Goal: Task Accomplishment & Management: Complete application form

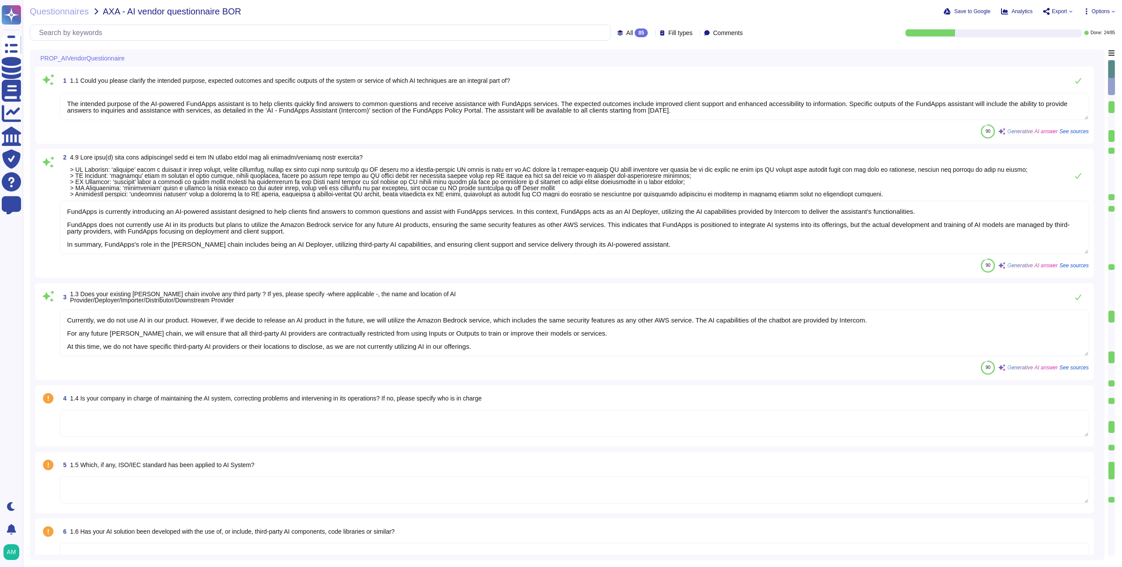
type textarea "The intended purpose of the AI-powered FundApps assistant is to help clients qu…"
type textarea "FundApps is currently introducing an AI-powered assistant designed to help clie…"
type textarea "Currently, we do not use AI in our product. However, if we decide to release an…"
type textarea "Data ownership is addressed through the policies that define roles and responsi…"
type textarea "FundApps has contractual agreements with third-party suppliers, including AI pr…"
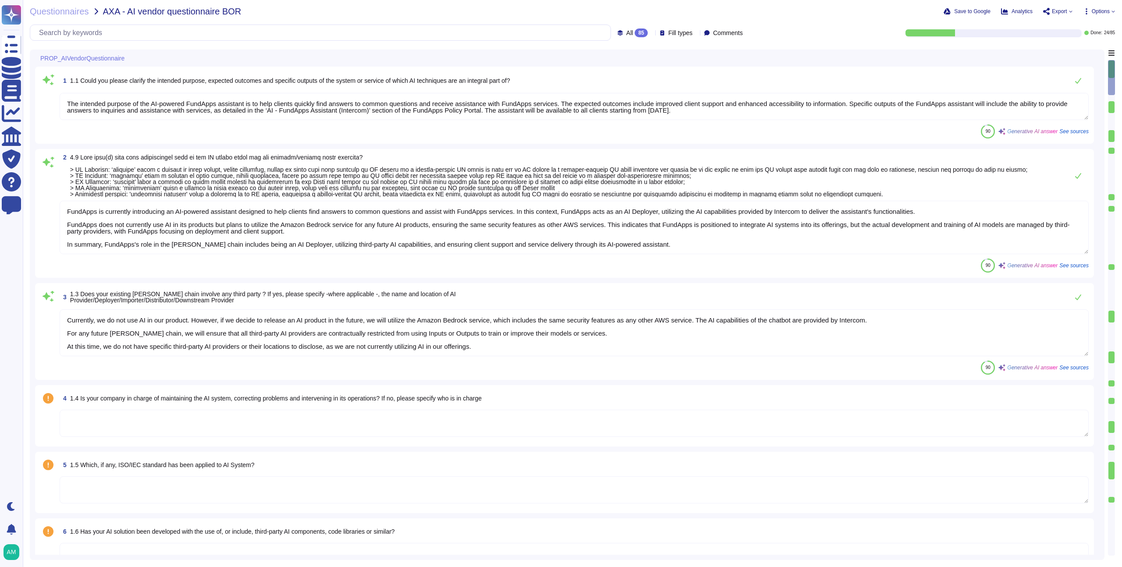
click at [635, 32] on div "85" at bounding box center [641, 32] width 13 height 9
click at [622, 83] on div "To do 61" at bounding box center [642, 77] width 78 height 20
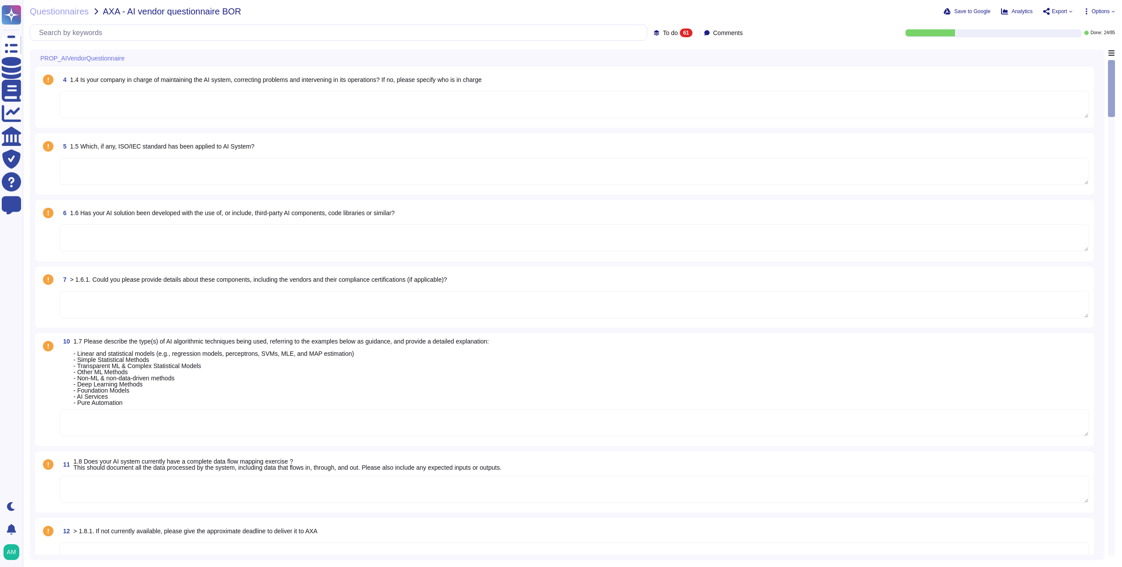
click at [485, 106] on textarea at bounding box center [574, 104] width 1029 height 27
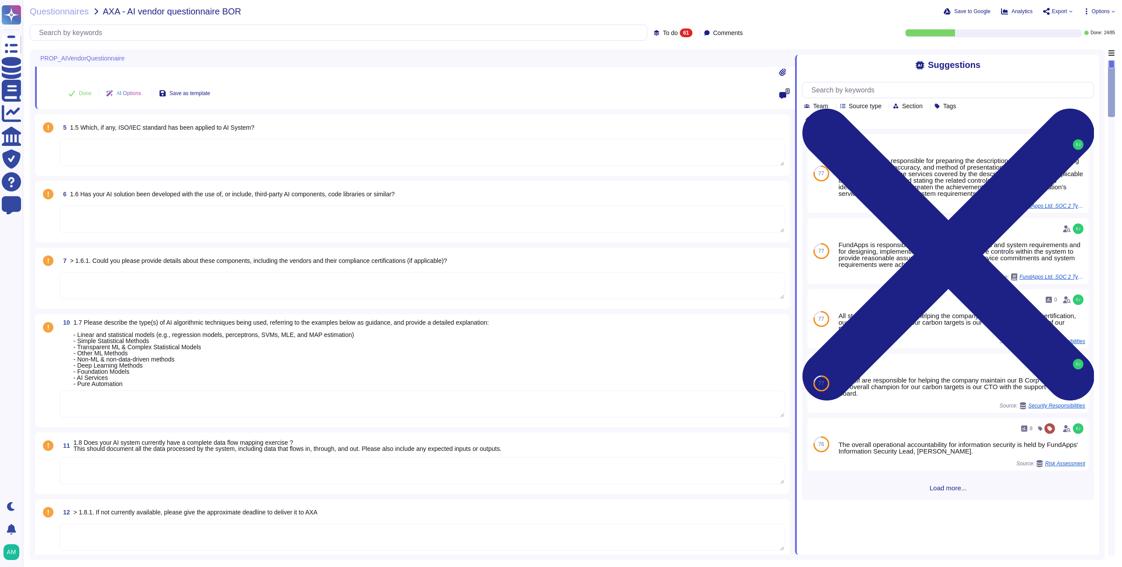
scroll to position [78, 0]
click at [102, 193] on span "1.6 Has your AI solution been developed with the use of, or include, third-part…" at bounding box center [232, 192] width 325 height 7
click at [102, 204] on textarea at bounding box center [422, 217] width 725 height 27
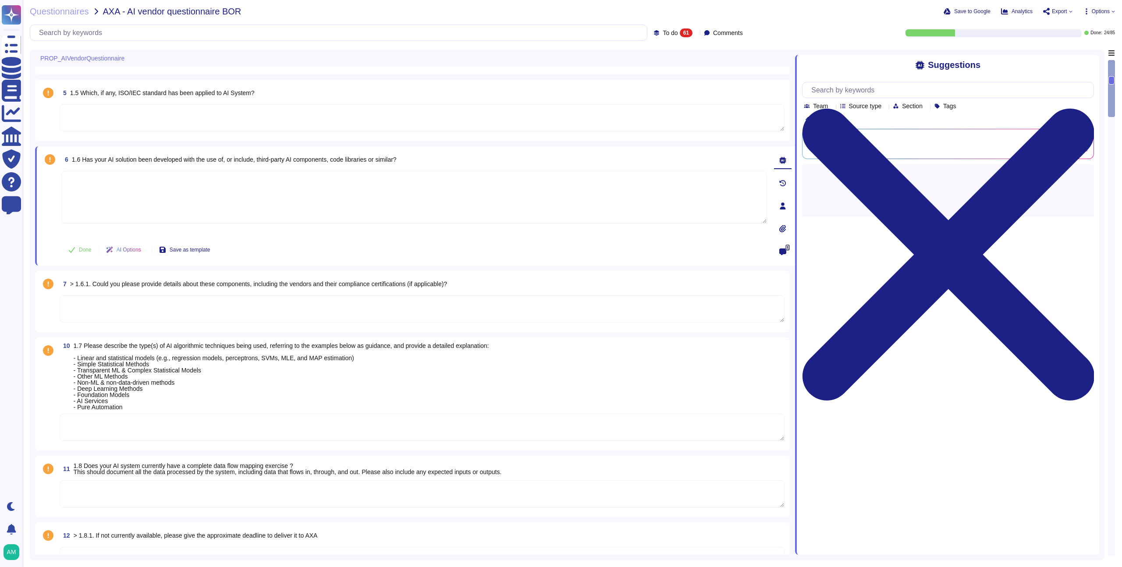
click at [102, 193] on textarea at bounding box center [414, 197] width 706 height 53
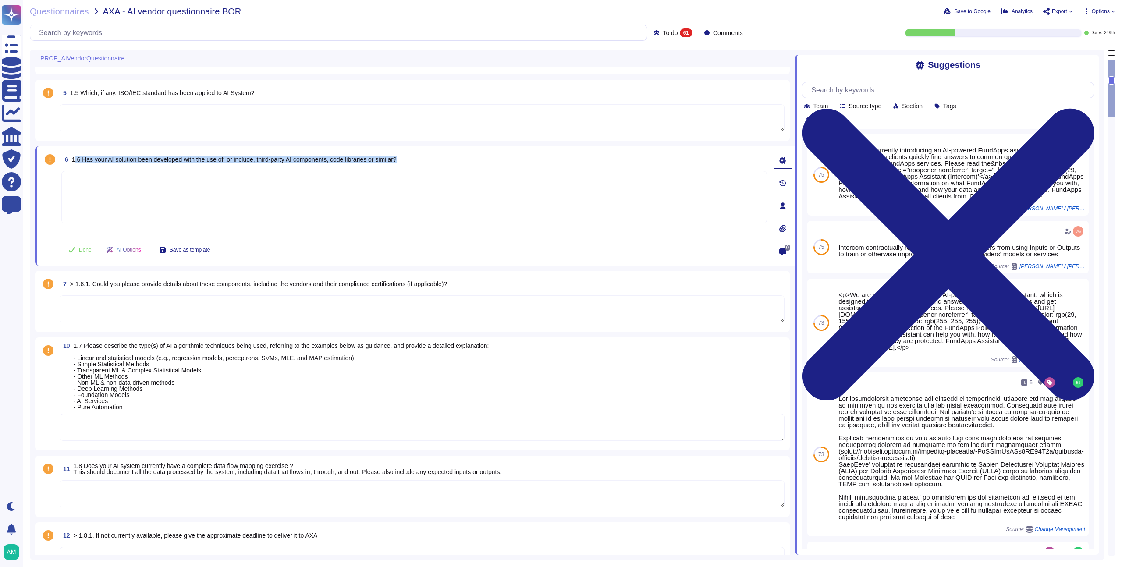
drag, startPoint x: 76, startPoint y: 160, endPoint x: 372, endPoint y: 170, distance: 296.0
click at [365, 168] on div "6 1.6 Has your AI solution been developed with the use of, or include, third-pa…" at bounding box center [404, 206] width 725 height 109
click at [439, 163] on div "6 1.6 Has your AI solution been developed with the use of, or include, third-pa…" at bounding box center [414, 160] width 706 height 16
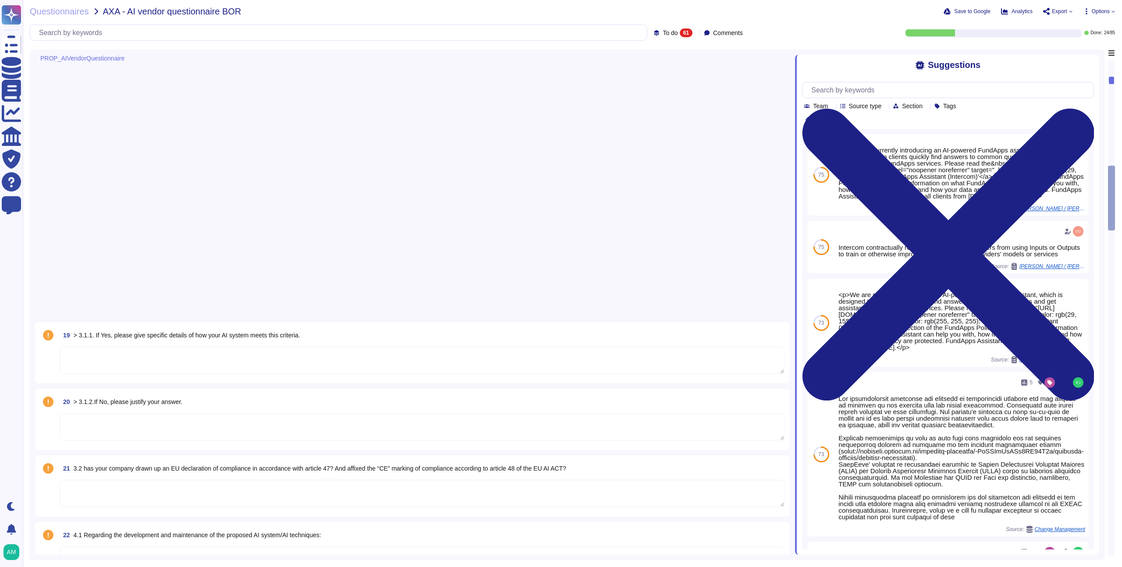
scroll to position [0, 0]
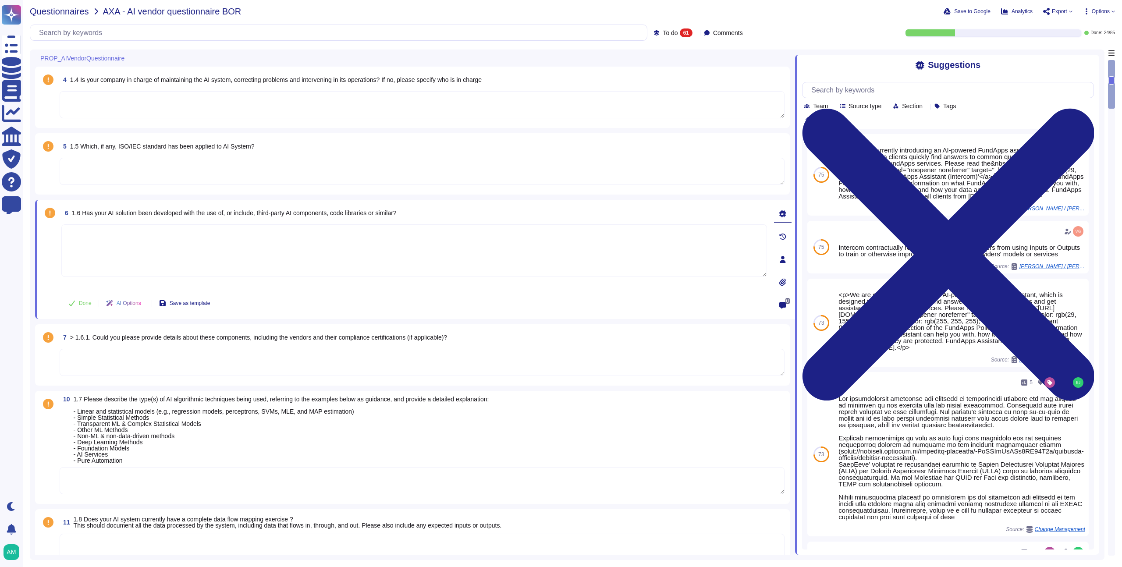
click at [56, 11] on span "Questionnaires" at bounding box center [59, 11] width 59 height 9
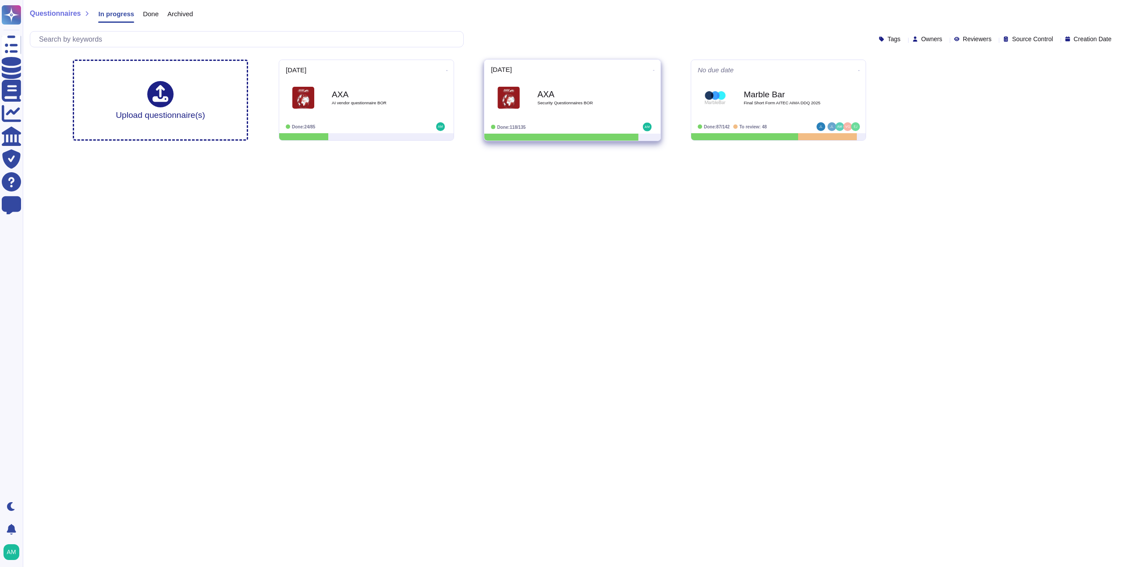
click at [591, 101] on span "Security Questionnaires BOR" at bounding box center [581, 103] width 89 height 4
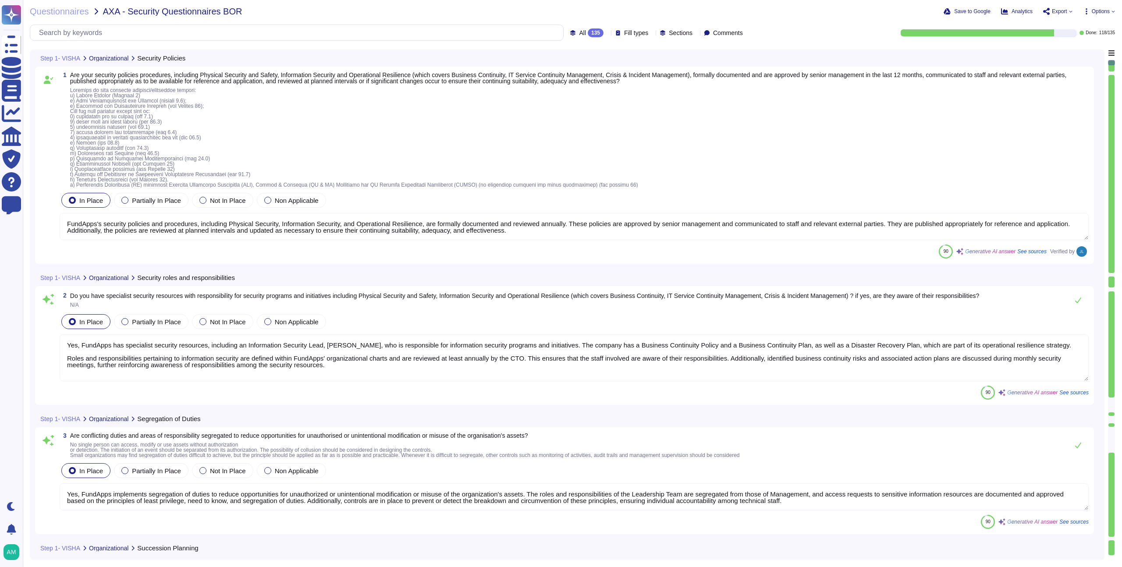
type textarea "FundApps's security policies and procedures, including Physical Security, Infor…"
type textarea "Yes, FundApps has specialist security resources, including an Information Secur…"
type textarea "Yes, FundApps implements segregation of duties to reduce opportunities for unau…"
type textarea "Yes, FundApps has implemented a mobile device security policy and supporting se…"
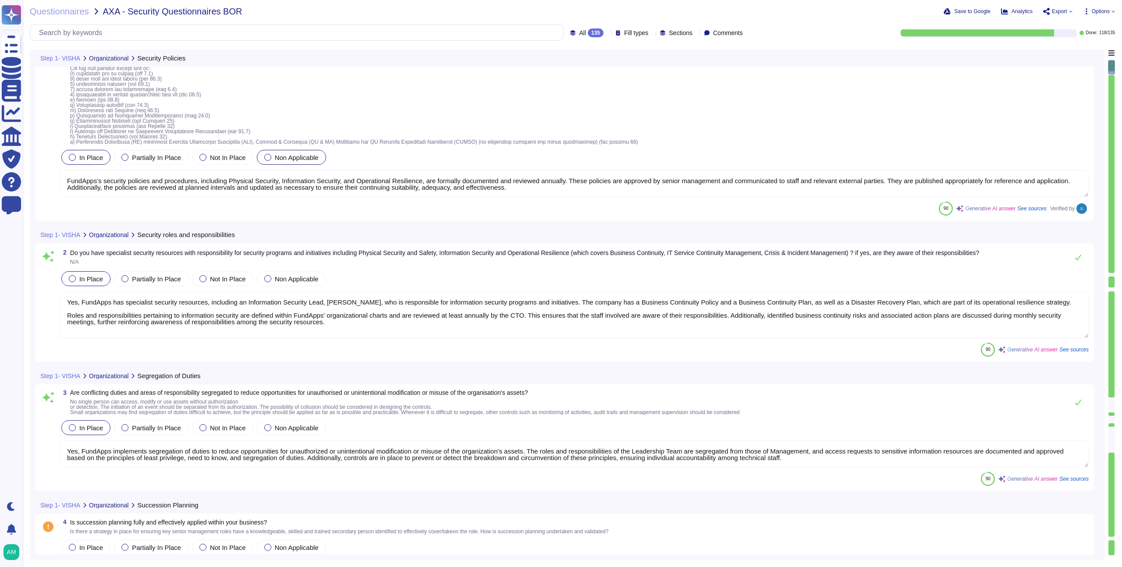
type textarea "Yes, FundApps has implemented security measures to protect and secure informati…"
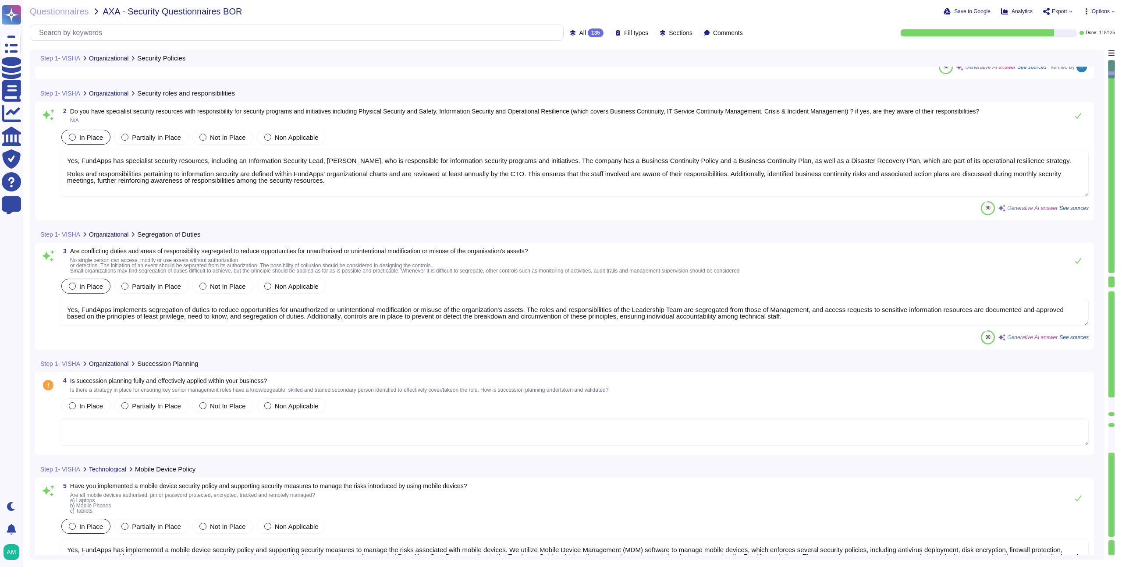
type textarea "Yes, responsibilities for shared security roles in the use of the cloud service…"
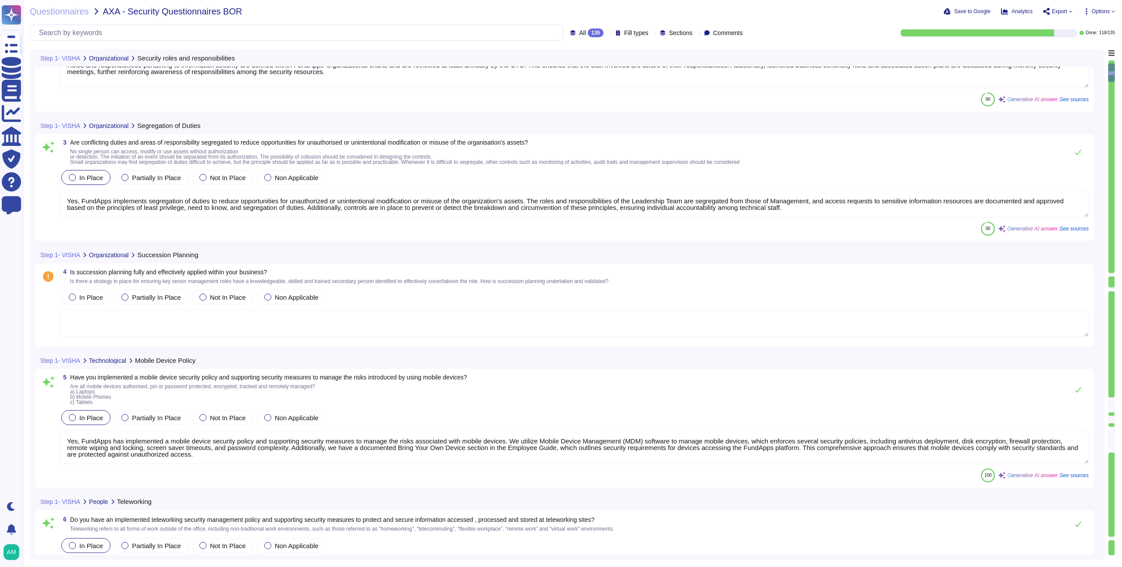
scroll to position [1, 0]
type textarea "FundApps performs background checks on all new hires prior to onboarding, which…"
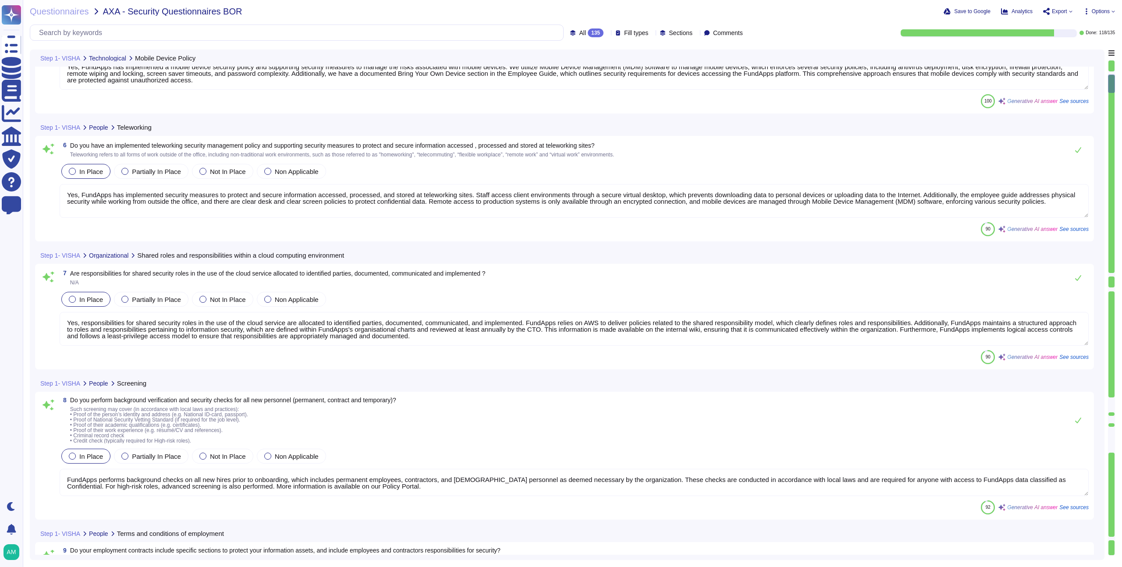
type textarea "Yes, our employment contracts include specific sections that protect our inform…"
type textarea "All employees and contractors at [GEOGRAPHIC_DATA] are required to complete sec…"
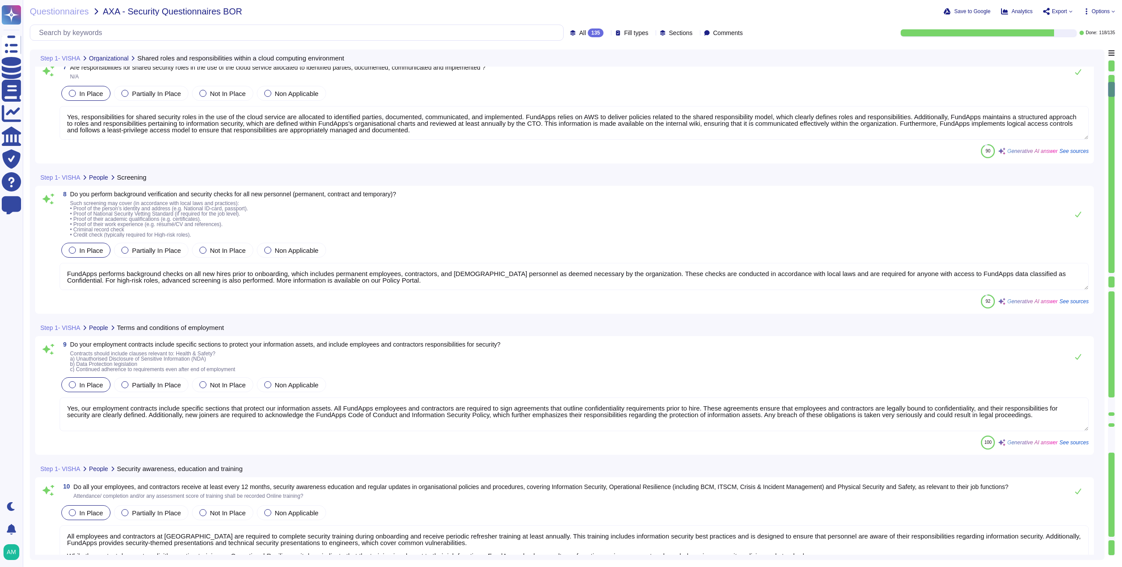
type textarea "Yes, we maintain an accurate, up-to-date, and consistent inventory of all asset…"
type textarea "Yes, all information assets at FundApps have clearly defined owners. Each infor…"
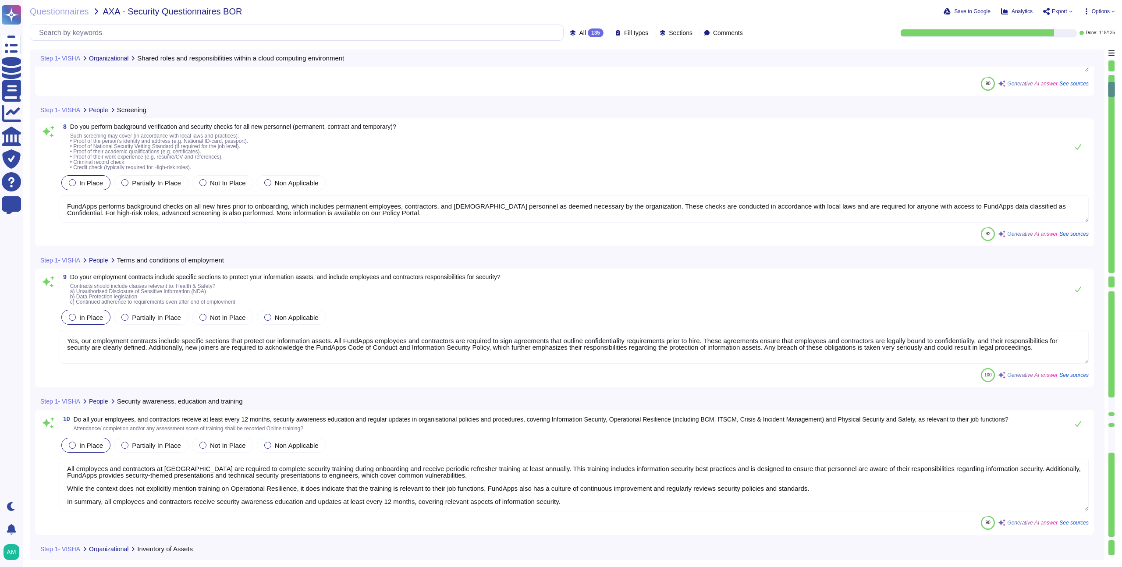
scroll to position [910, 0]
click at [588, 28] on div "135" at bounding box center [596, 32] width 16 height 9
click at [566, 76] on span "To do" at bounding box center [561, 77] width 16 height 8
